Goal: Transaction & Acquisition: Book appointment/travel/reservation

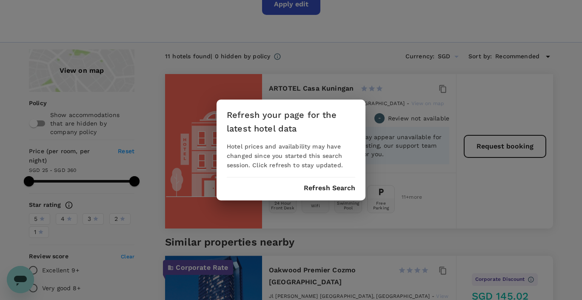
click at [316, 190] on button "Refresh Search" at bounding box center [329, 188] width 51 height 8
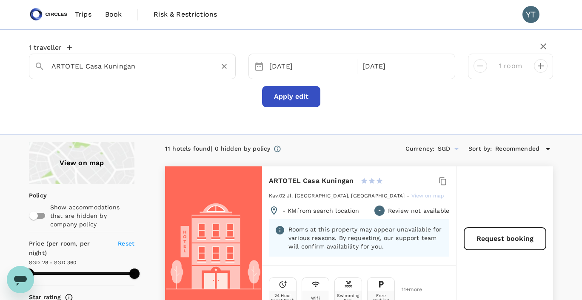
click at [186, 66] on input "ARTOTEL Casa Kuningan" at bounding box center [128, 66] width 155 height 13
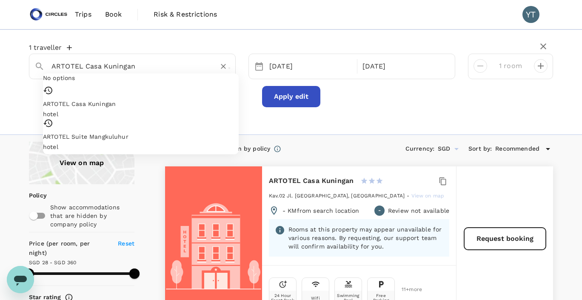
click at [186, 66] on input "ARTOTEL Casa Kuningan" at bounding box center [128, 66] width 155 height 13
paste input "d'primahotel Meg"
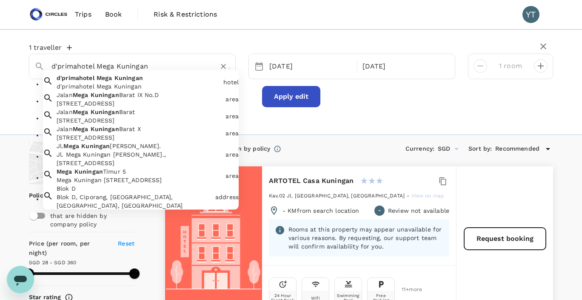
click at [180, 88] on div "d'primahotel Mega Kuningan" at bounding box center [138, 86] width 163 height 9
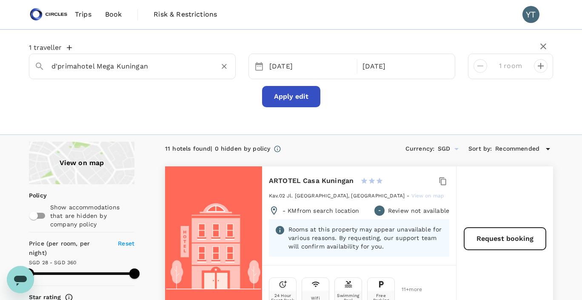
type input "d'primahotel Mega Kuningan"
click at [305, 99] on button "Apply edit" at bounding box center [291, 96] width 58 height 21
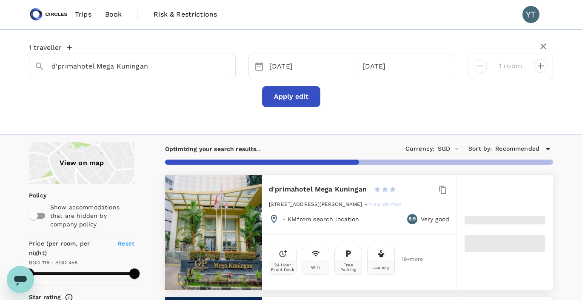
type input "454.85"
type input "115.49"
type input "455.49"
type input "37.49"
type input "473.49"
